Goal: Find specific page/section: Find specific page/section

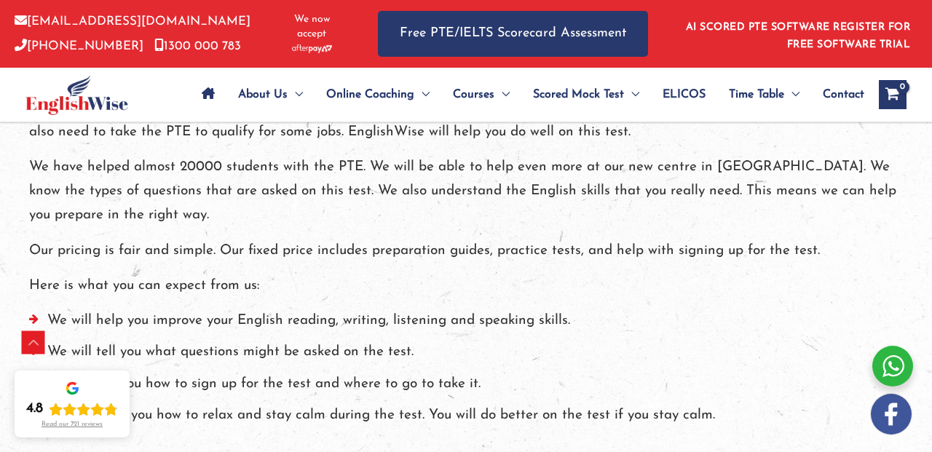
scroll to position [1291, 0]
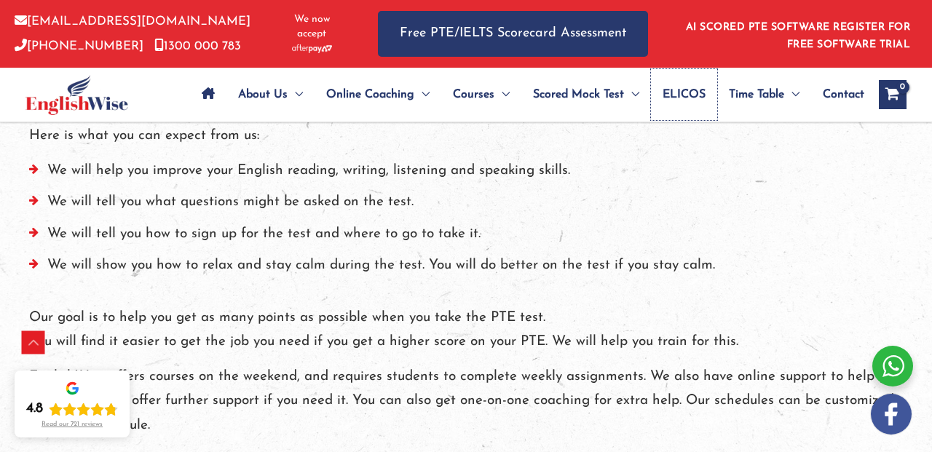
click at [696, 101] on span "ELICOS" at bounding box center [684, 94] width 43 height 51
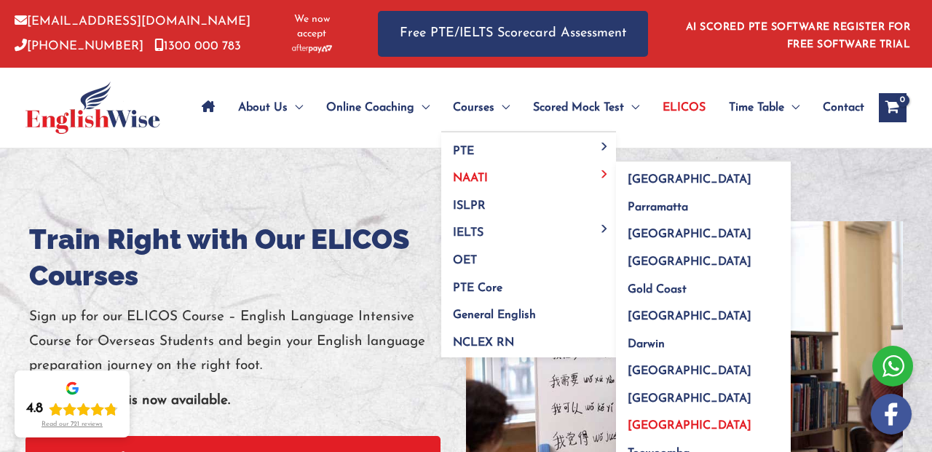
click at [664, 420] on span "[GEOGRAPHIC_DATA]" at bounding box center [690, 426] width 124 height 12
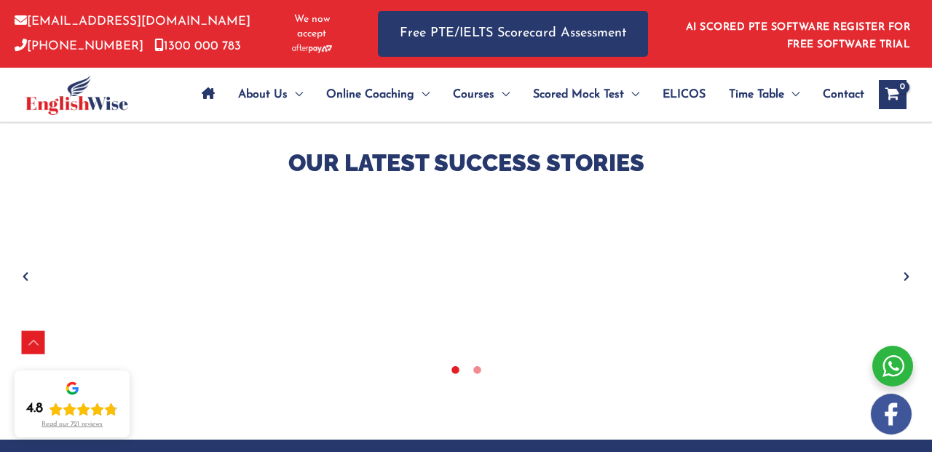
scroll to position [2198, 0]
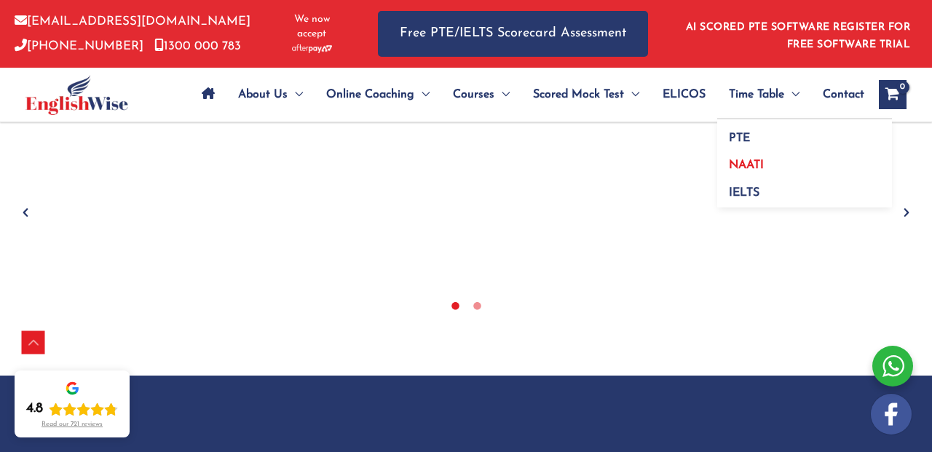
click at [759, 170] on span "NAATI" at bounding box center [746, 166] width 35 height 12
